Goal: Task Accomplishment & Management: Manage account settings

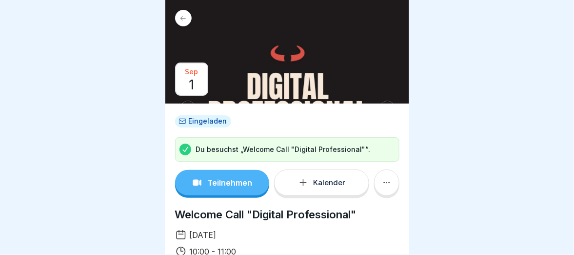
click at [305, 181] on div "Kalender" at bounding box center [321, 183] width 47 height 10
drag, startPoint x: 509, startPoint y: 91, endPoint x: 503, endPoint y: 99, distance: 10.1
click at [509, 91] on div at bounding box center [287, 127] width 574 height 255
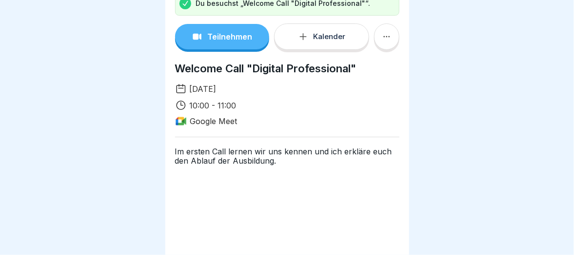
click at [382, 36] on icon at bounding box center [387, 37] width 10 height 10
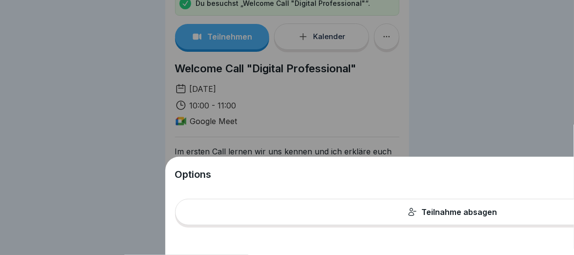
click at [462, 111] on div "Options Teilnahme absagen" at bounding box center [287, 127] width 574 height 255
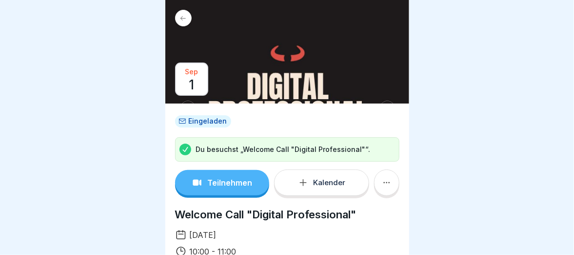
click at [274, 74] on div "Sep 1" at bounding box center [287, 51] width 244 height 103
